Goal: Find specific page/section: Find specific page/section

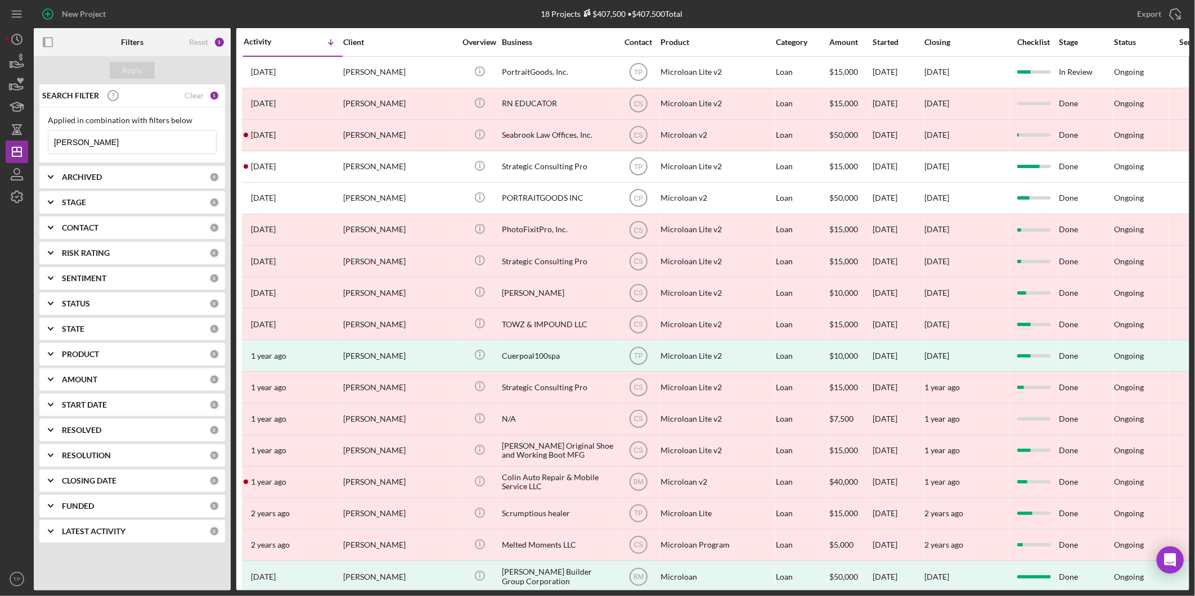
click at [153, 133] on input "[PERSON_NAME]" at bounding box center [132, 142] width 168 height 23
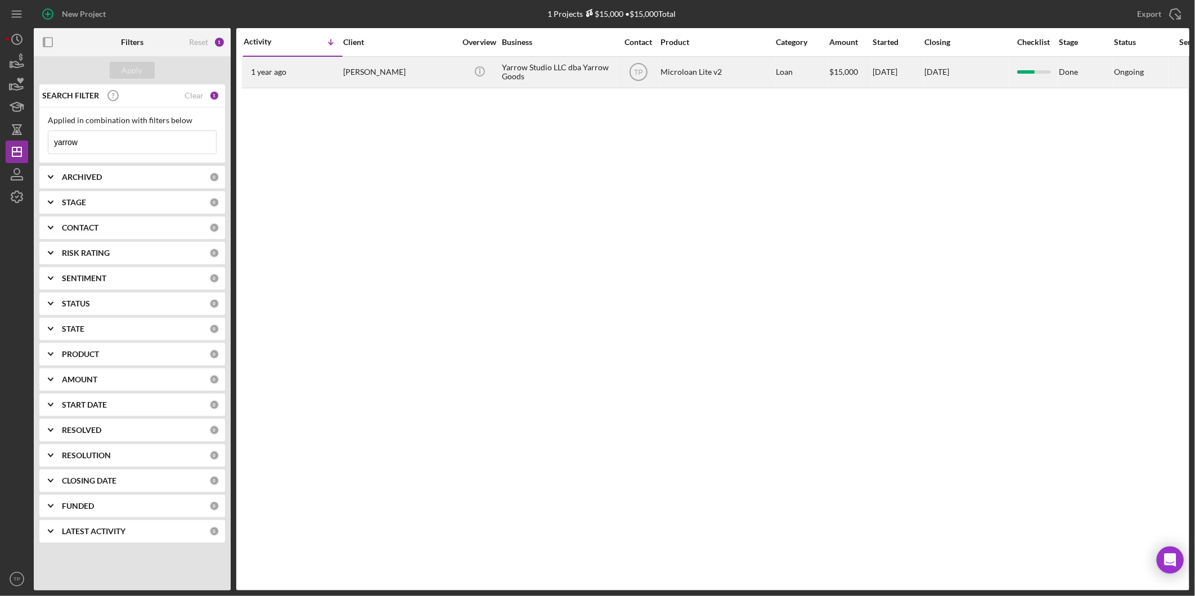
type input "yarrow"
click at [539, 73] on div "Yarrow Studio LLC dba Yarrow Goods" at bounding box center [558, 72] width 113 height 30
